Goal: Information Seeking & Learning: Learn about a topic

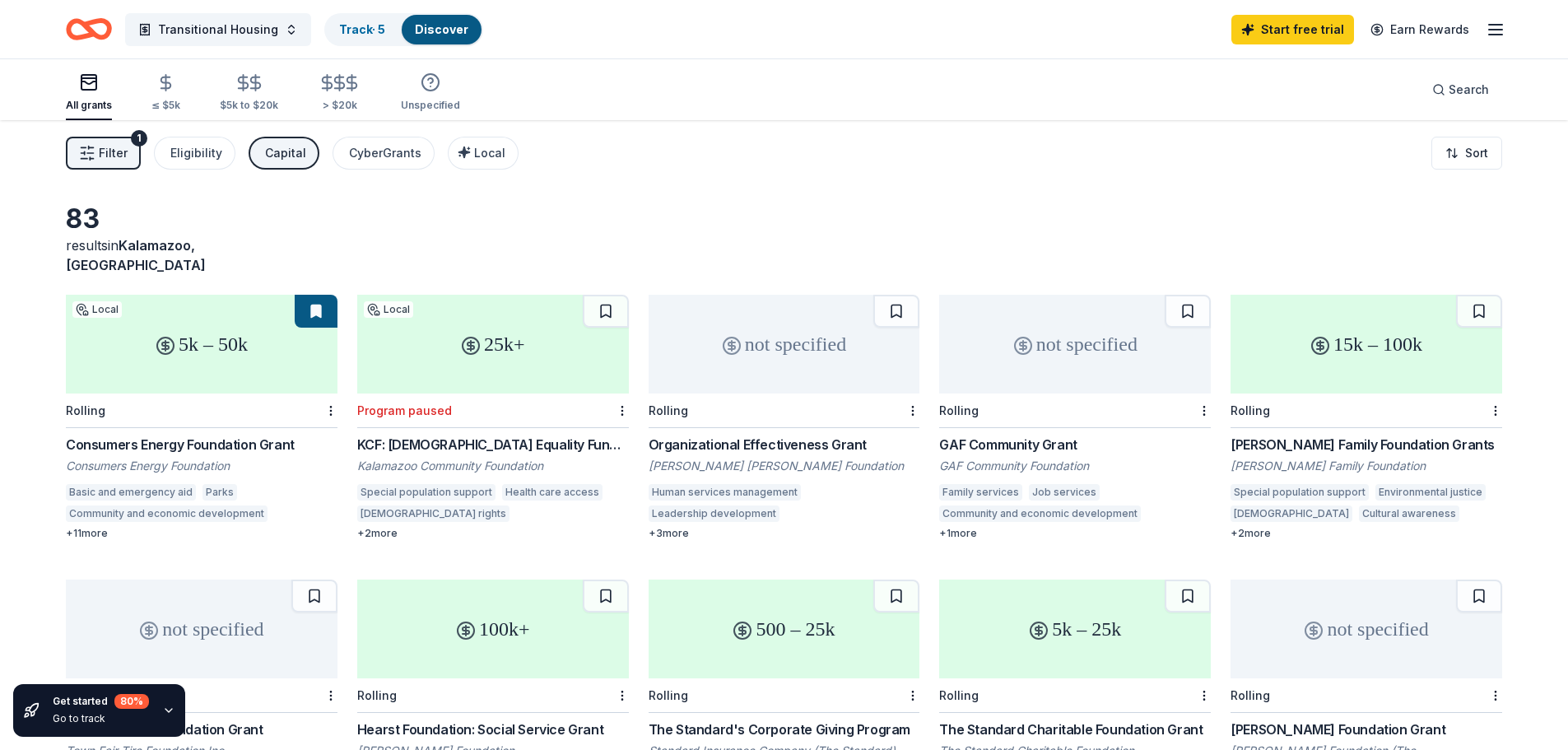
click at [1263, 506] on div "[DEMOGRAPHIC_DATA]" at bounding box center [1291, 514] width 122 height 17
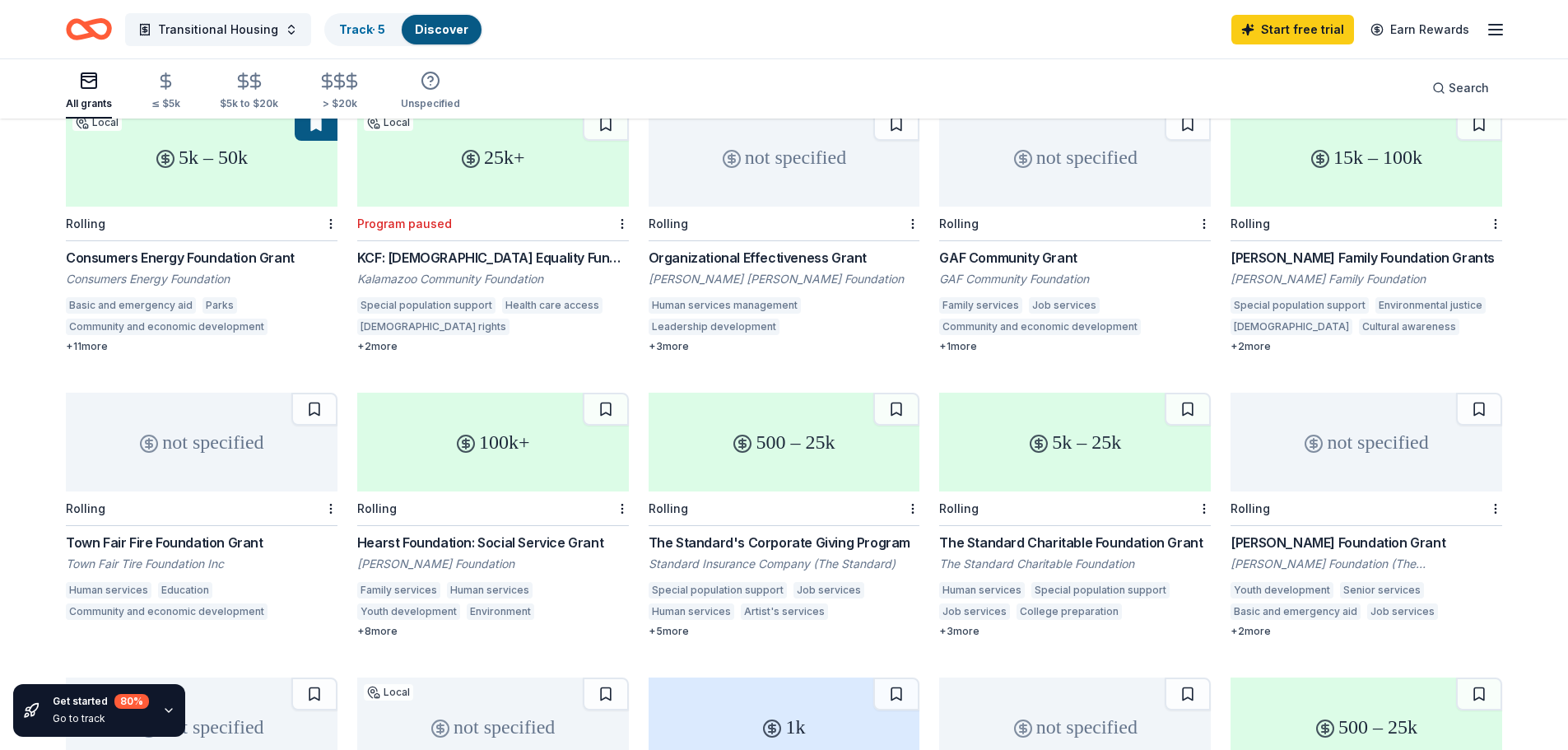
click at [537, 533] on div "Hearst Foundation: Social Service Grant" at bounding box center [493, 543] width 272 height 19
click at [753, 533] on div "The Standard's Corporate Giving Program" at bounding box center [784, 543] width 272 height 19
click at [1086, 533] on div "The Standard Charitable Foundation Grant" at bounding box center [1075, 543] width 272 height 19
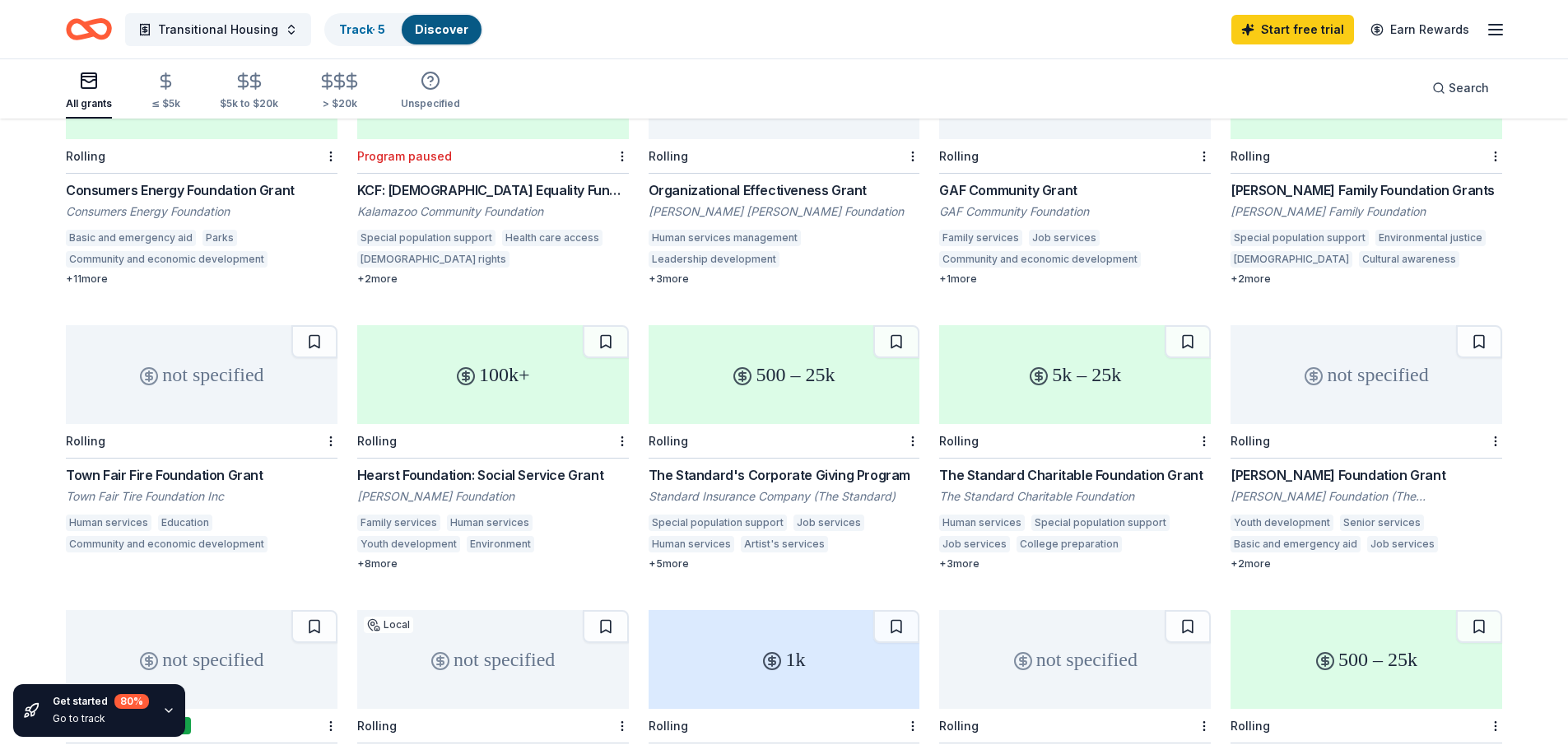
scroll to position [0, 0]
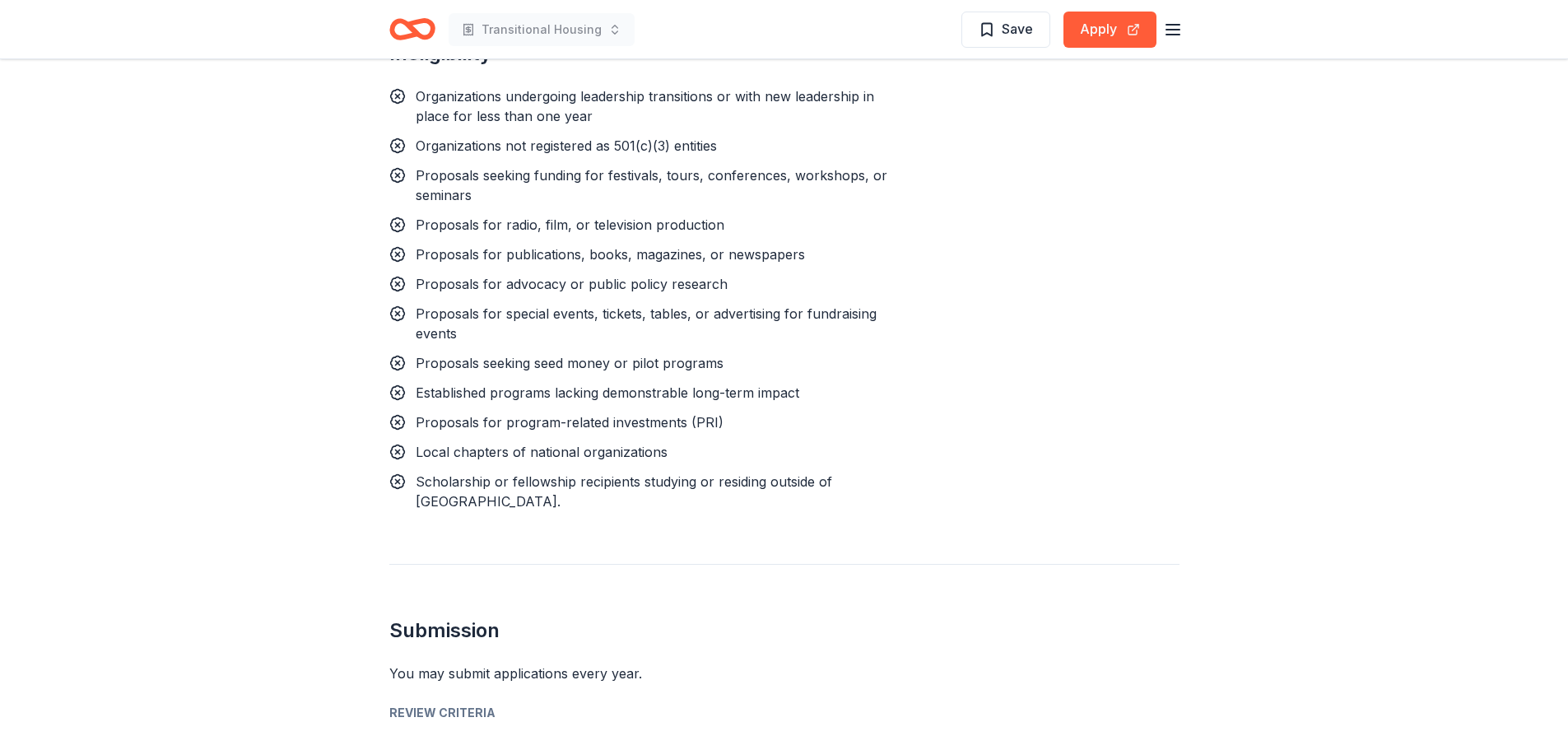
scroll to position [2141, 0]
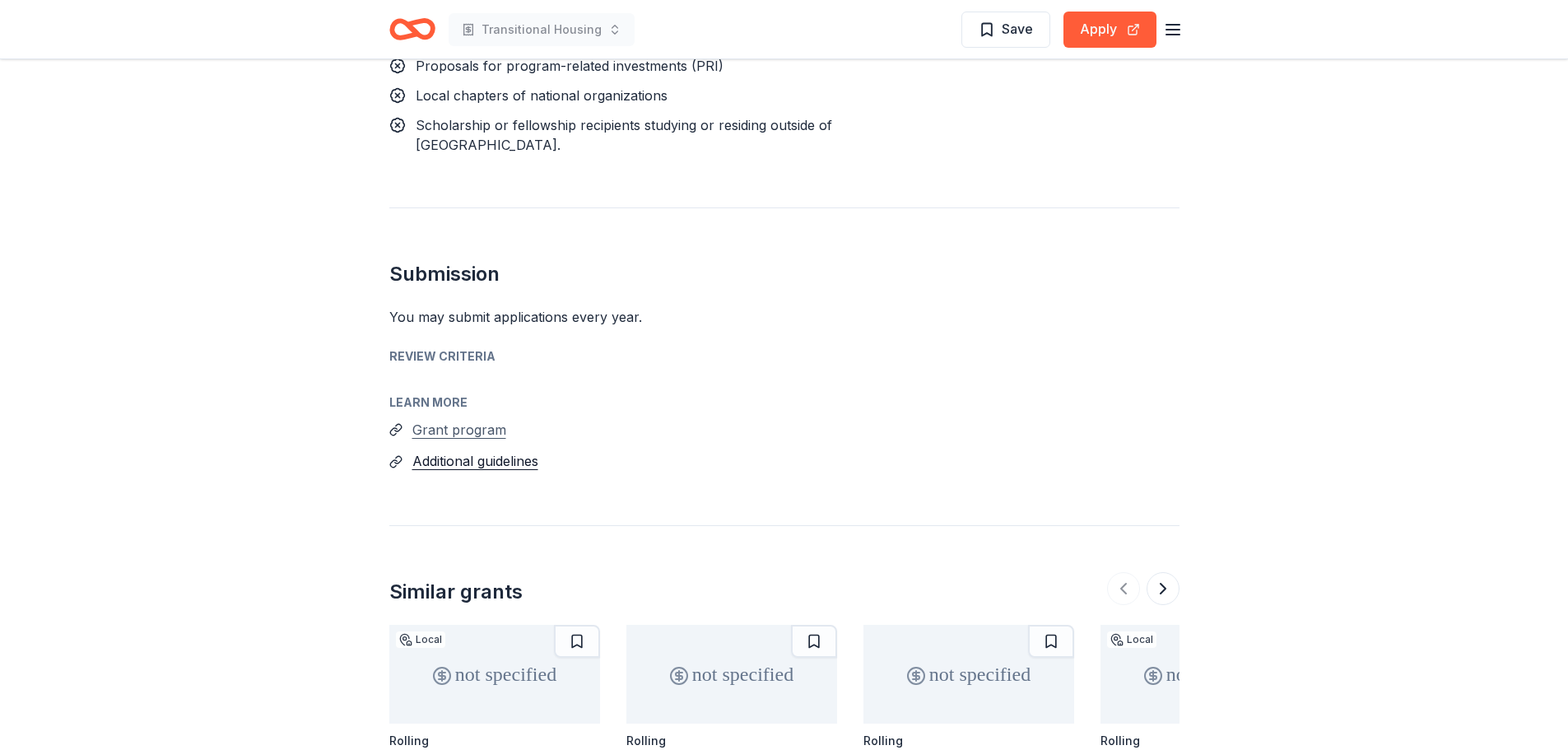
click at [469, 432] on button "Grant program" at bounding box center [459, 430] width 93 height 21
click at [446, 462] on button "Additional guidelines" at bounding box center [475, 461] width 126 height 21
